Goal: Navigation & Orientation: Find specific page/section

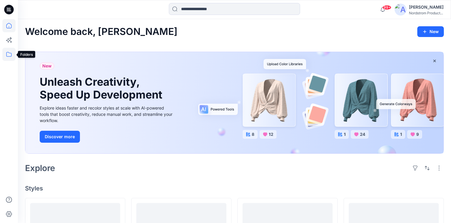
click at [7, 56] on icon at bounding box center [8, 54] width 13 height 13
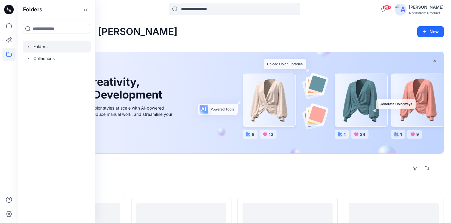
click at [38, 49] on div at bounding box center [57, 47] width 68 height 12
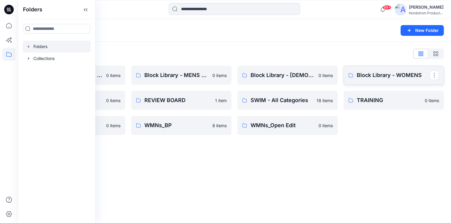
click at [385, 80] on link "Block Library - WOMENS" at bounding box center [393, 75] width 100 height 19
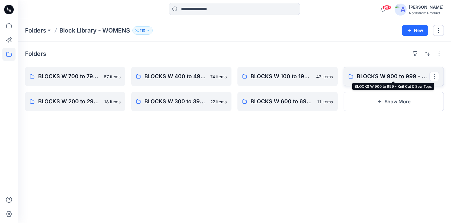
click at [373, 75] on p "BLOCKS W 900 to 999 - Knit Cut & Sew Tops" at bounding box center [393, 76] width 73 height 8
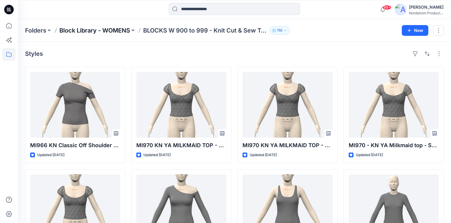
click at [102, 29] on p "Block Library - WOMENS" at bounding box center [94, 30] width 71 height 8
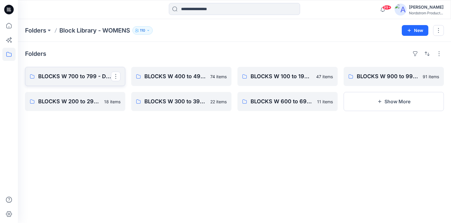
click at [85, 74] on p "BLOCKS W 700 to 799 - Dresses, Cami's, Gowns, Chemise" at bounding box center [74, 76] width 73 height 8
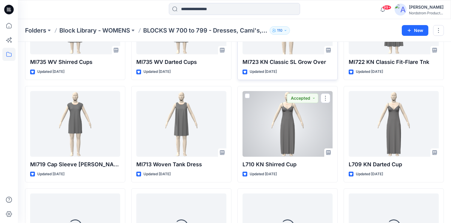
scroll to position [1111, 0]
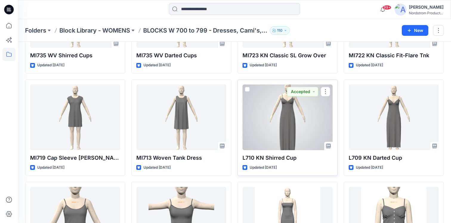
click at [298, 128] on div at bounding box center [287, 117] width 90 height 66
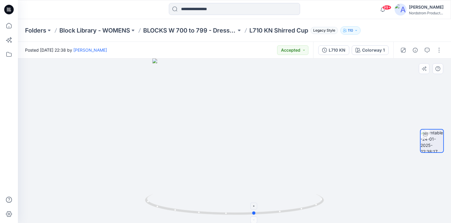
drag, startPoint x: 235, startPoint y: 213, endPoint x: 255, endPoint y: 207, distance: 21.0
click at [255, 207] on icon at bounding box center [235, 205] width 180 height 22
drag, startPoint x: 255, startPoint y: 214, endPoint x: 267, endPoint y: 215, distance: 12.3
click at [267, 215] on icon at bounding box center [235, 205] width 180 height 22
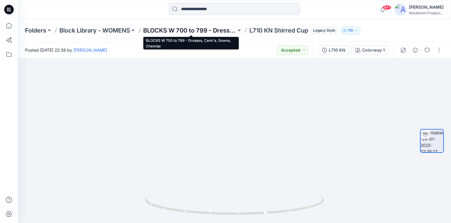
click at [179, 33] on p "BLOCKS W 700 to 799 - Dresses, Cami's, Gowns, Chemise" at bounding box center [189, 30] width 93 height 8
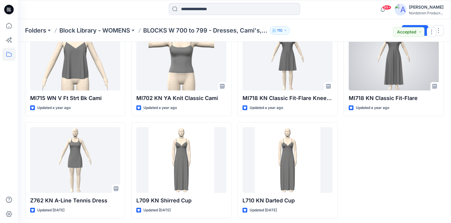
scroll to position [1581, 0]
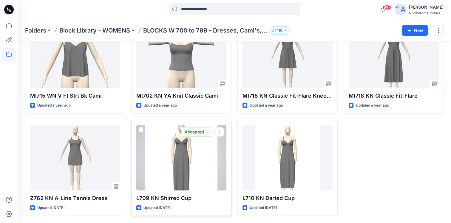
click at [181, 169] on div at bounding box center [181, 158] width 90 height 66
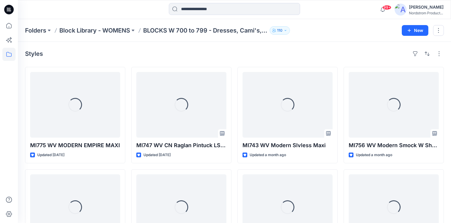
scroll to position [1581, 0]
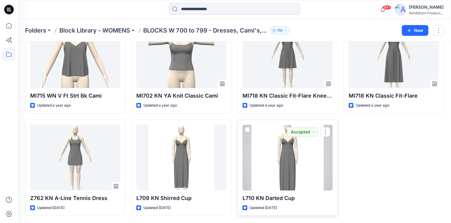
click at [296, 166] on div at bounding box center [287, 158] width 90 height 66
